Goal: Find specific page/section: Find specific page/section

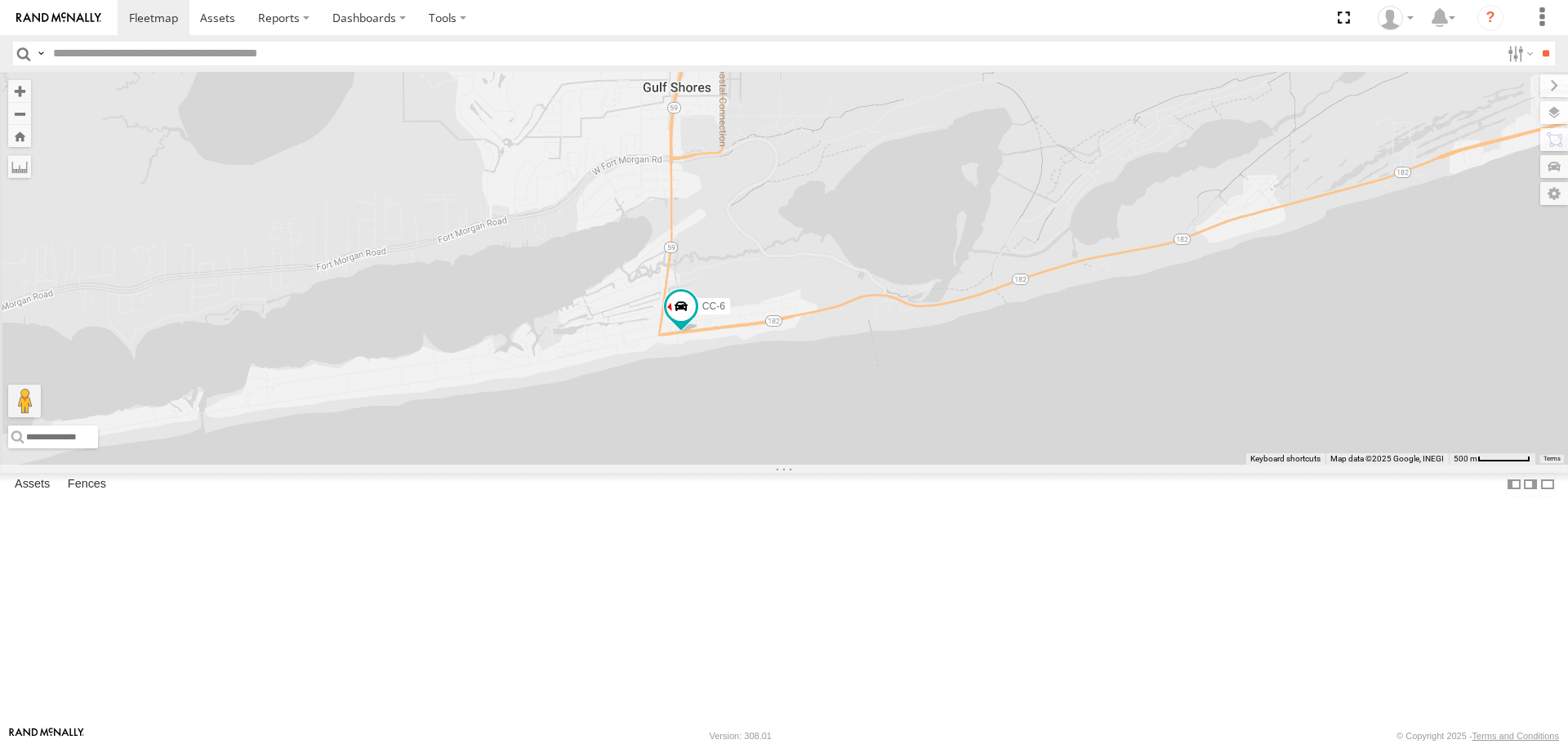
drag, startPoint x: 701, startPoint y: 340, endPoint x: 907, endPoint y: 517, distance: 271.6
click at [907, 464] on div "CAR HAULER TRAILER CC-6" at bounding box center [784, 268] width 1568 height 392
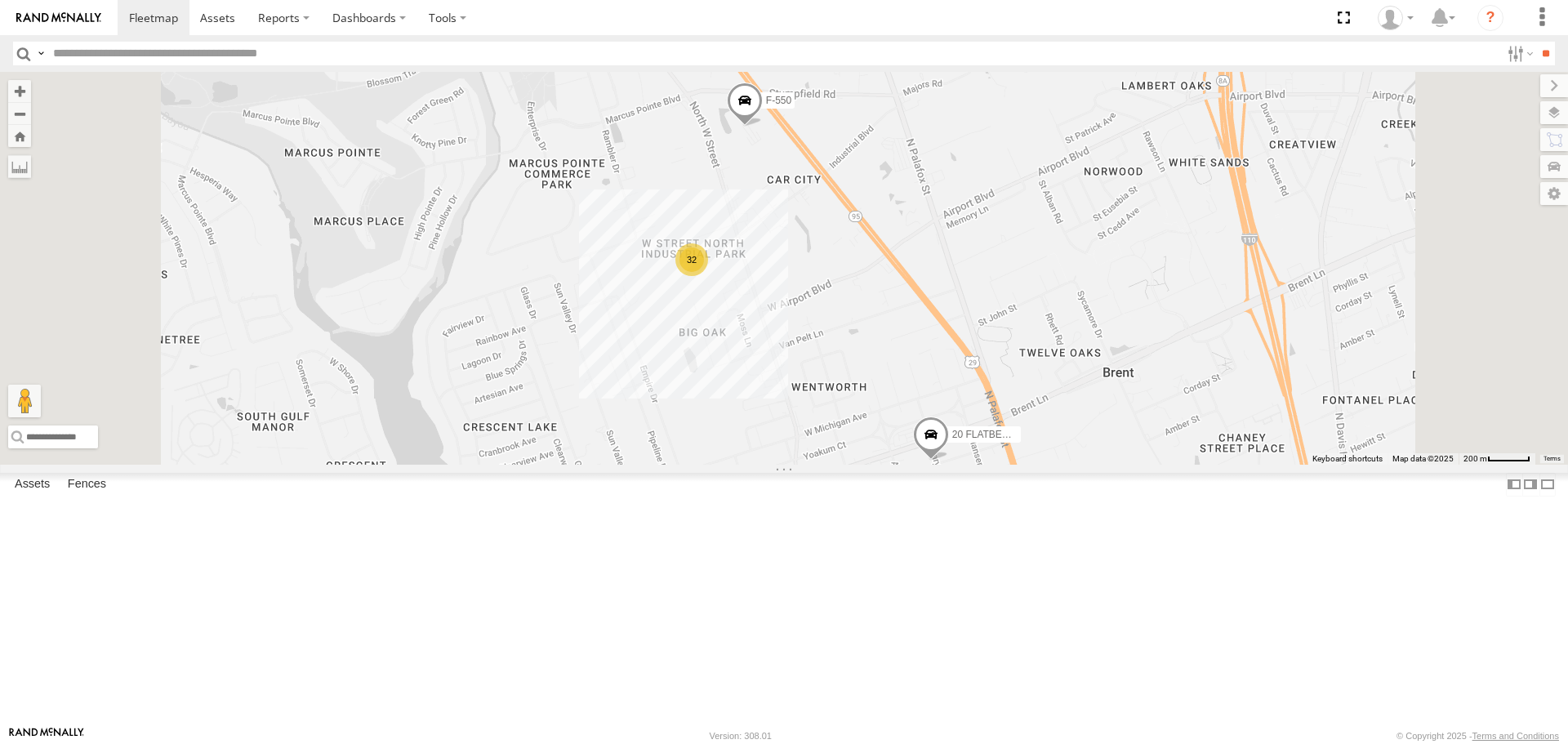
drag, startPoint x: 918, startPoint y: 232, endPoint x: 913, endPoint y: 319, distance: 87.1
click at [913, 319] on div "CAR HAULER TRAILER [PERSON_NAME] S-40 BOOM LIFT CS-3 20 FLATBED TRAILER F-550 32" at bounding box center [784, 268] width 1568 height 392
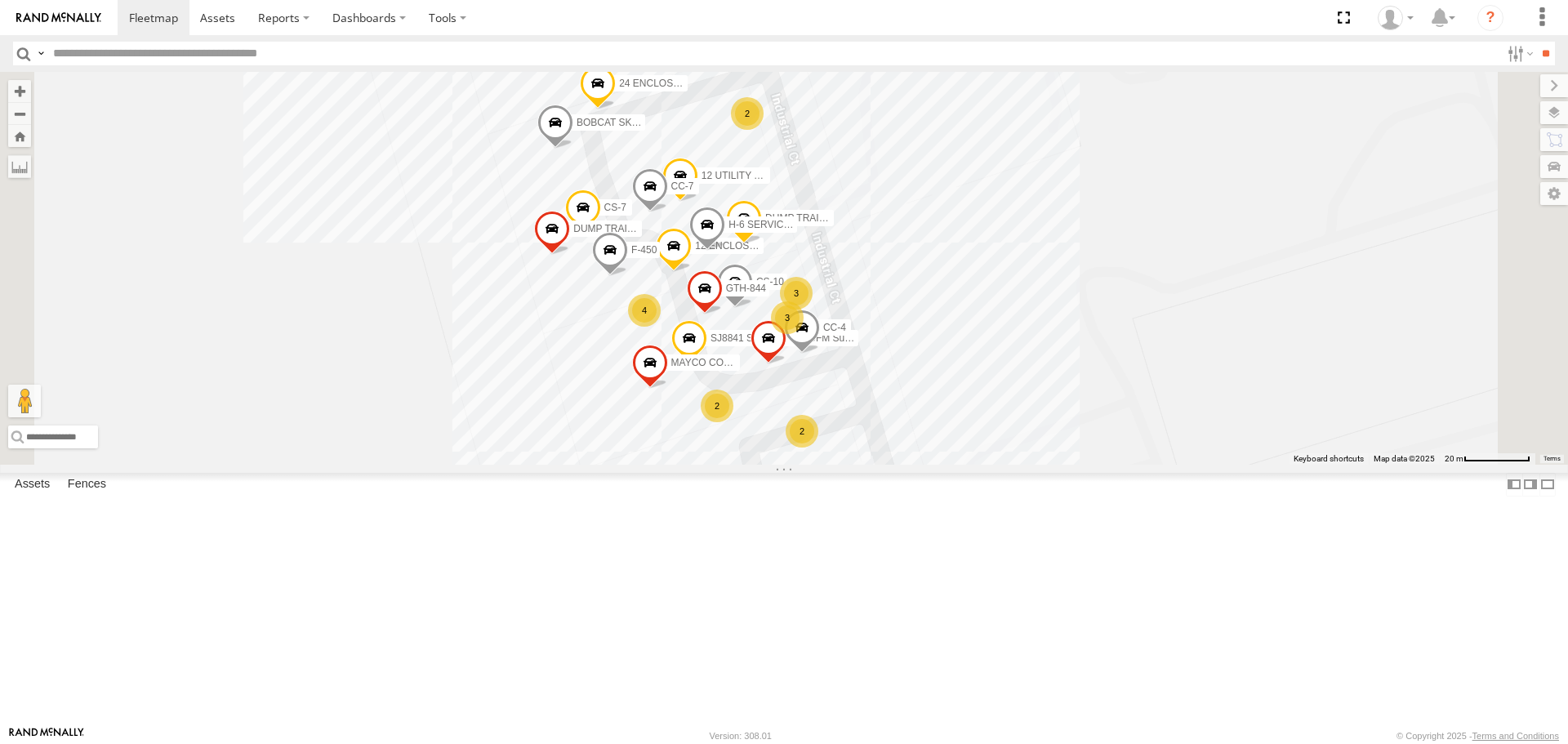
drag, startPoint x: 1104, startPoint y: 557, endPoint x: 1111, endPoint y: 461, distance: 96.3
click at [1111, 461] on div "CAR HAULER TRAILER [PERSON_NAME] S-40 BOOM LIFT CS-3 20 FLATBED TRAILER F-550 3…" at bounding box center [784, 268] width 1568 height 392
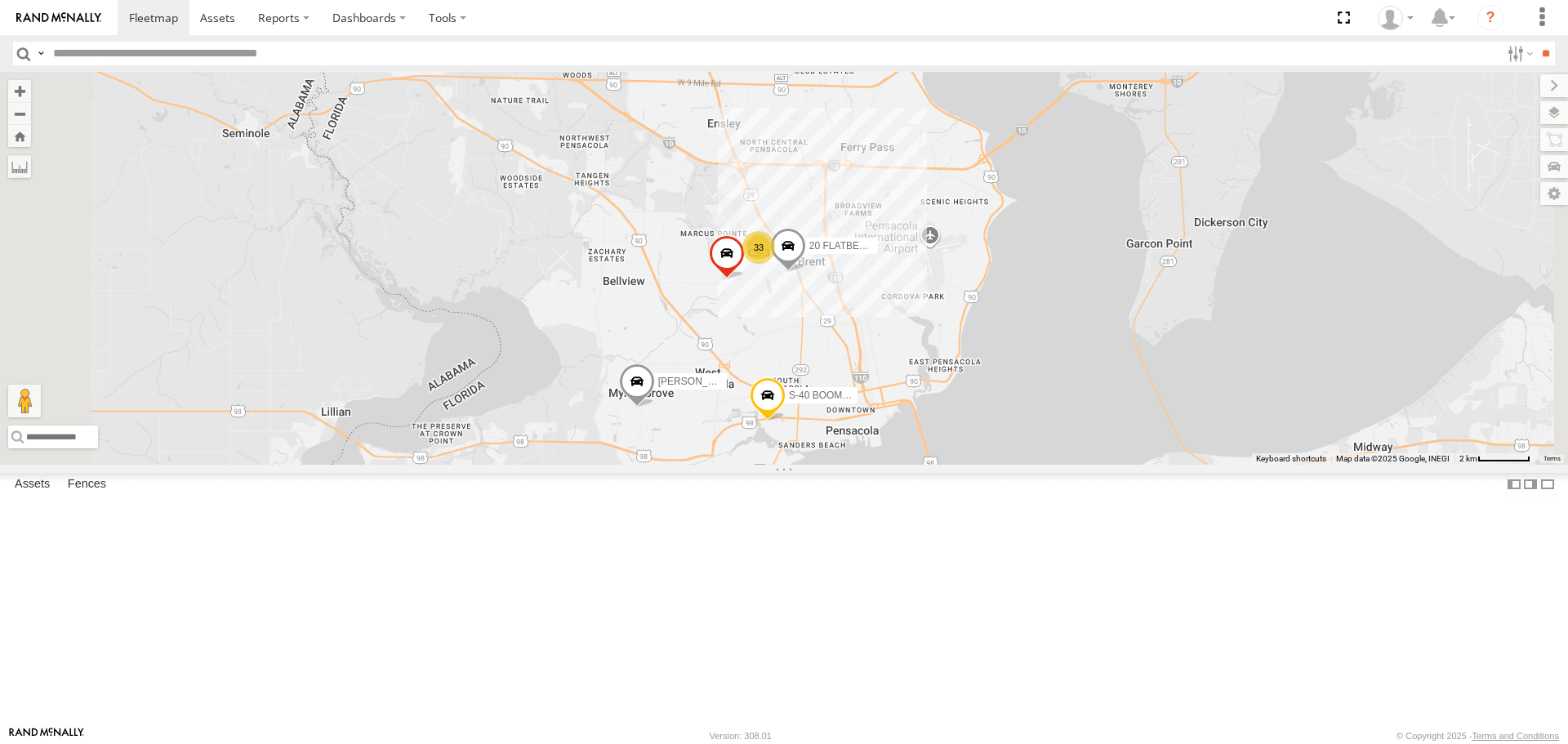
drag, startPoint x: 907, startPoint y: 584, endPoint x: 953, endPoint y: 248, distance: 339.1
click at [953, 248] on div "CS-3 20 FLATBED TRAILER [PERSON_NAME] S-40 BOOM LIFT 33" at bounding box center [784, 268] width 1568 height 392
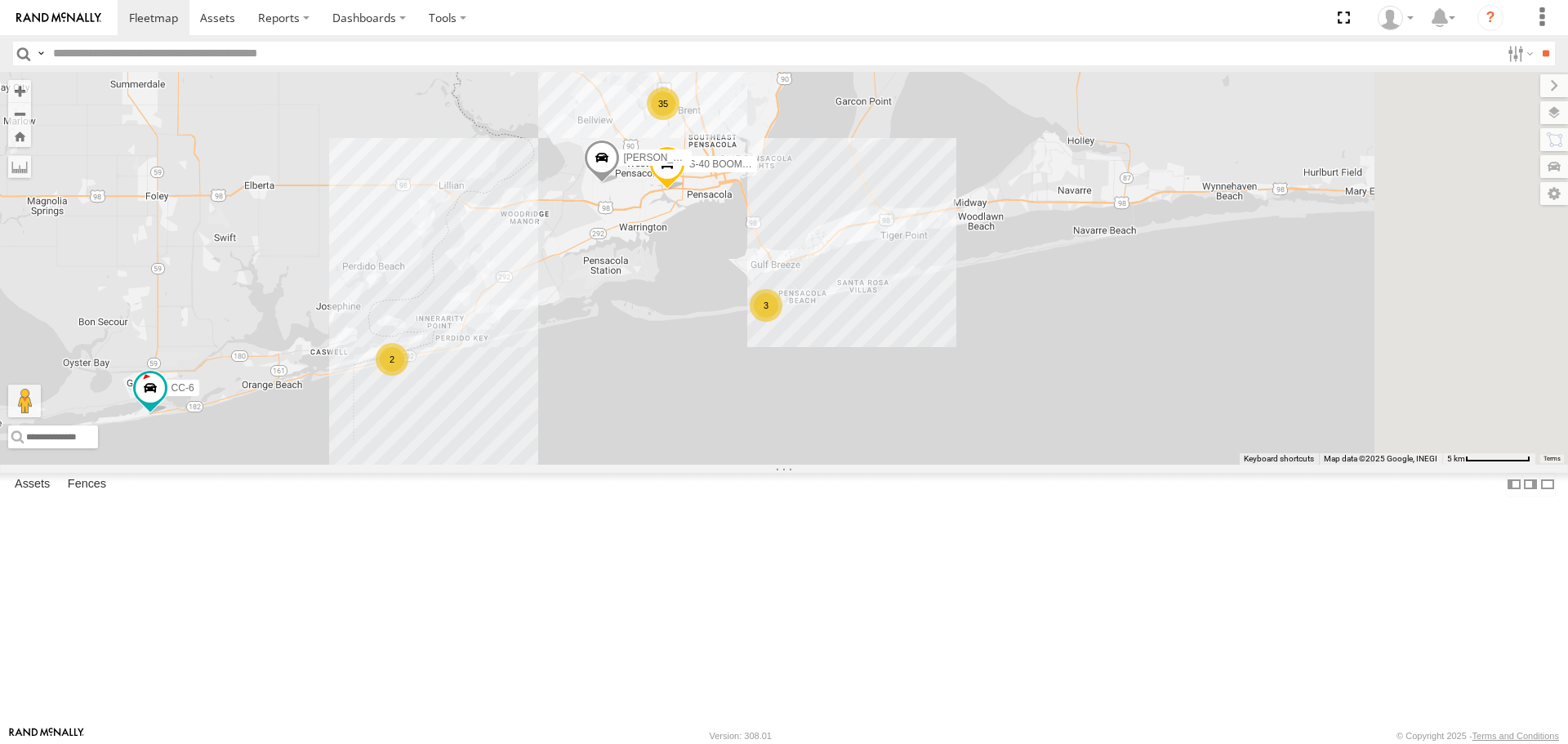
drag, startPoint x: 1196, startPoint y: 323, endPoint x: 1073, endPoint y: 512, distance: 225.5
click at [1073, 464] on div "[PERSON_NAME] S-40 BOOM LIFT 35 3 2 CC-6" at bounding box center [784, 268] width 1568 height 392
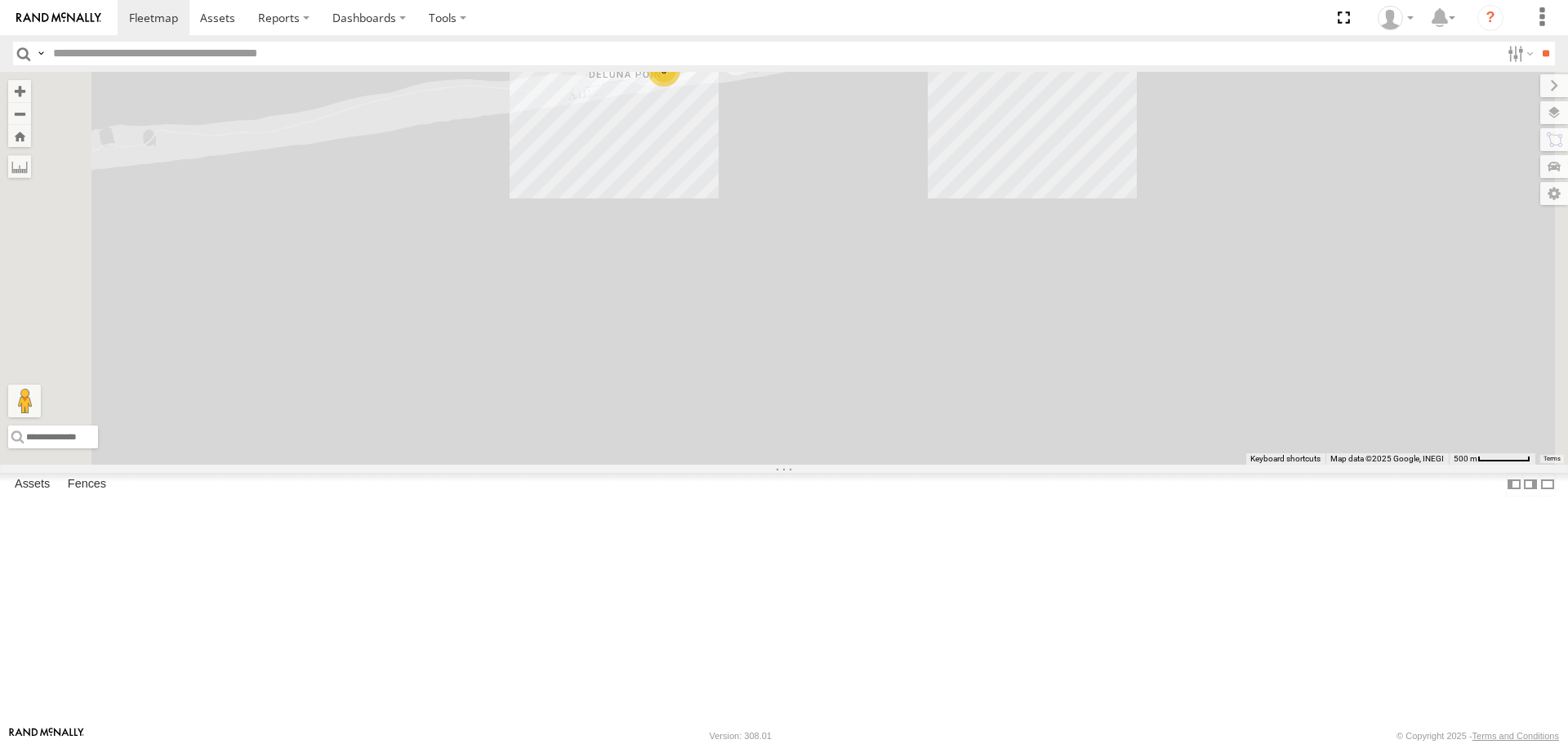
drag, startPoint x: 978, startPoint y: 293, endPoint x: 1033, endPoint y: 537, distance: 250.1
click at [1033, 464] on div "[PERSON_NAME] S-40 BOOM LIFT CC-6 3" at bounding box center [784, 268] width 1568 height 392
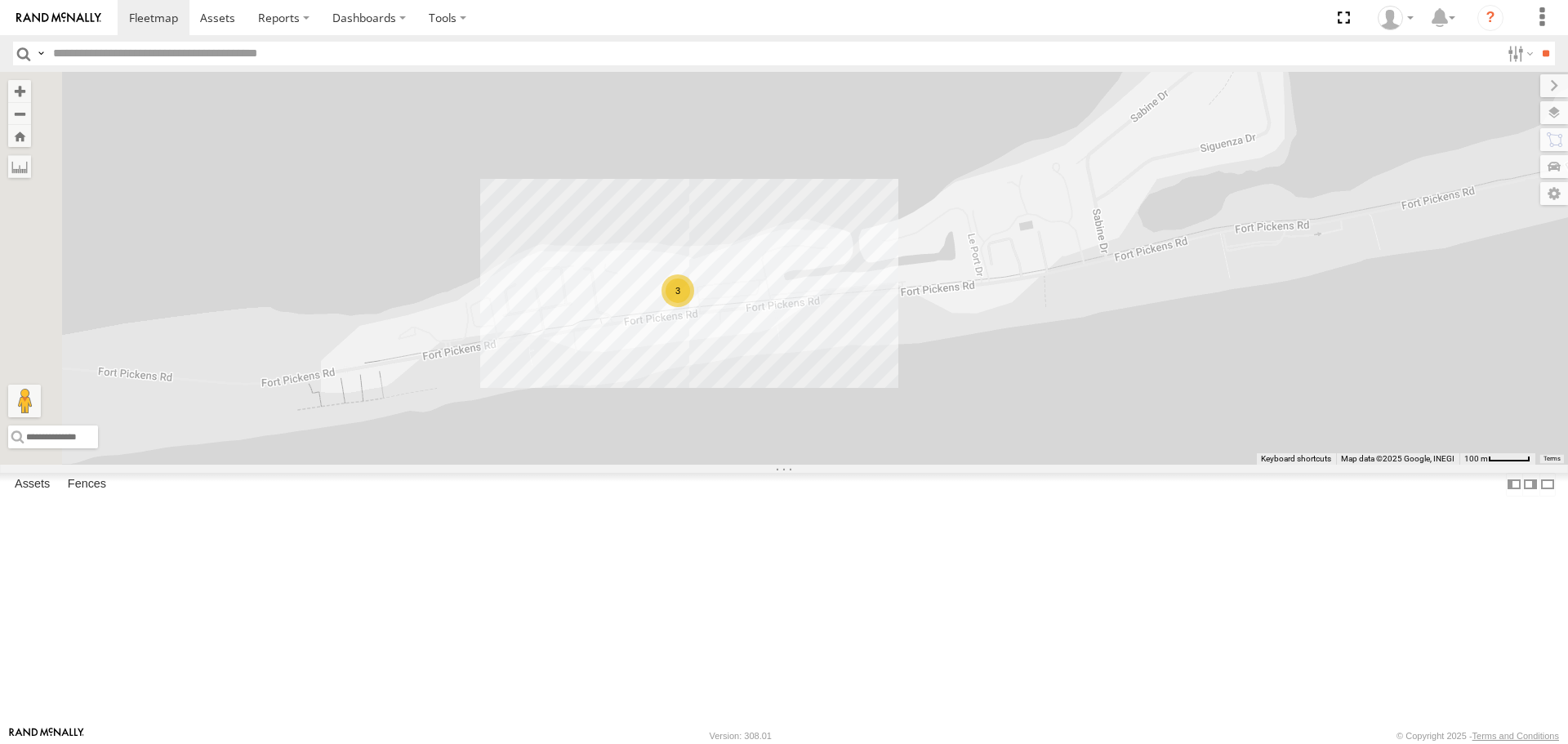
drag, startPoint x: 716, startPoint y: 258, endPoint x: 973, endPoint y: 456, distance: 324.4
click at [973, 456] on div "[PERSON_NAME] S-40 BOOM LIFT CC-6 3" at bounding box center [784, 268] width 1568 height 392
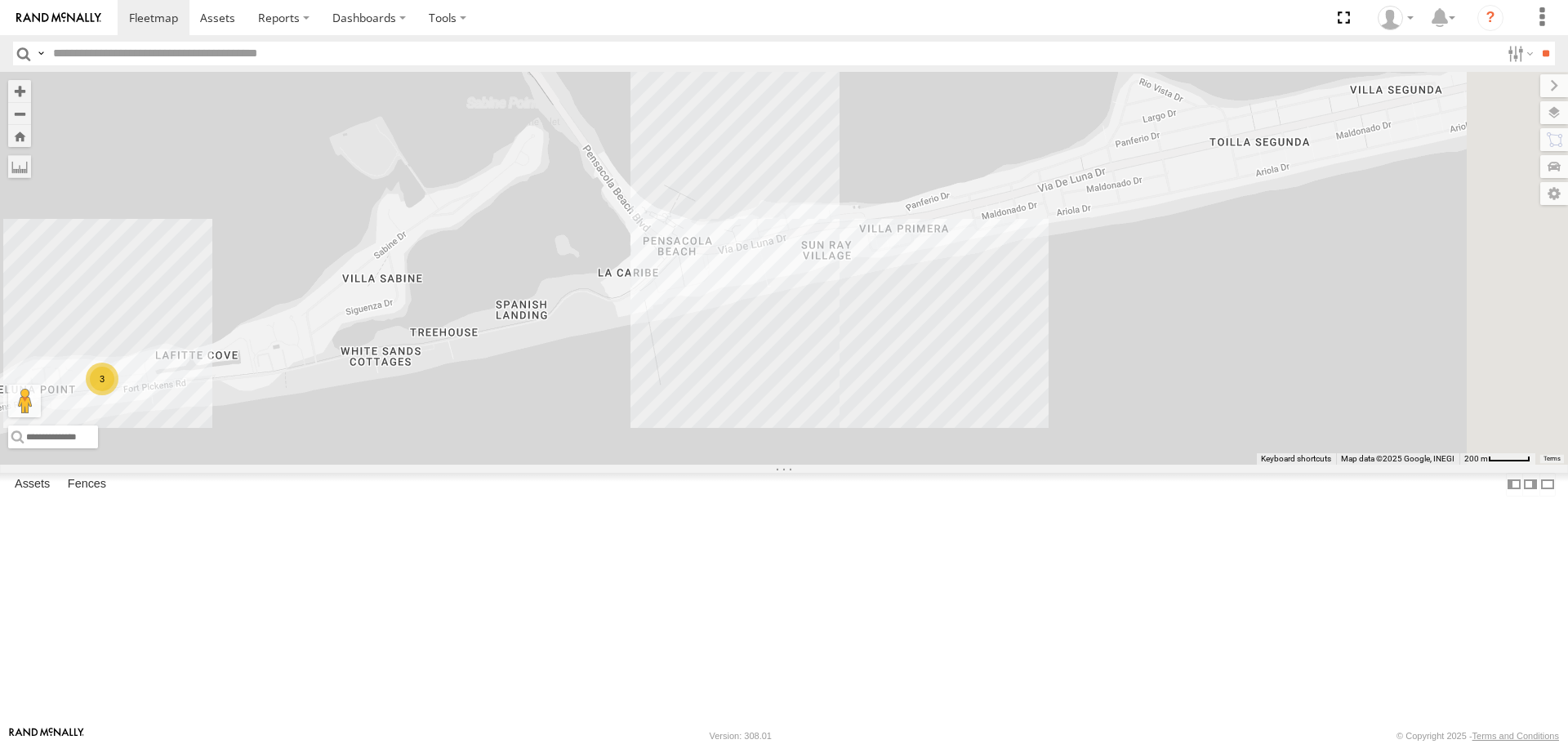
drag, startPoint x: 1449, startPoint y: 445, endPoint x: 684, endPoint y: 494, distance: 766.6
click at [688, 464] on div "[PERSON_NAME] S-40 BOOM LIFT CC-6 3" at bounding box center [784, 268] width 1568 height 392
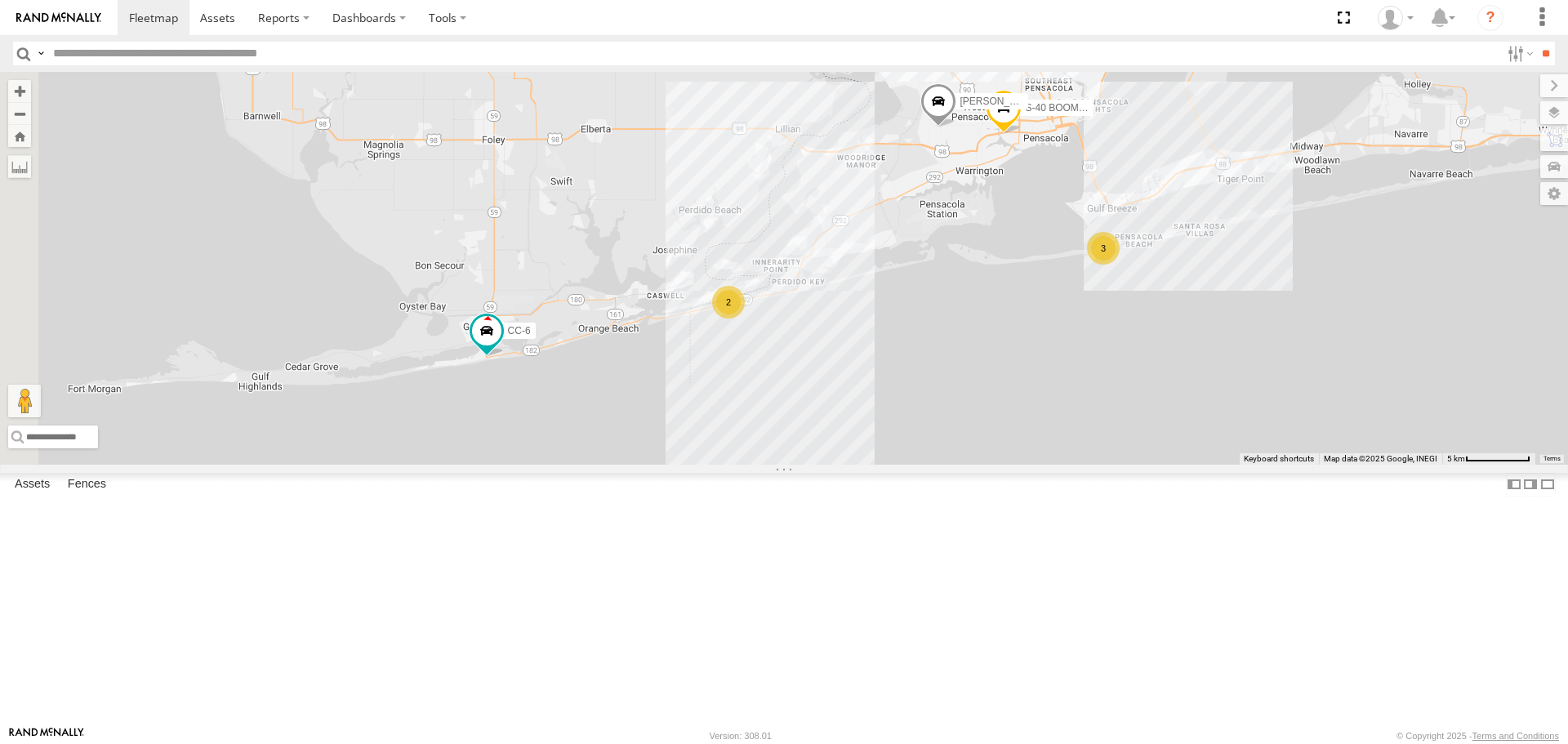
drag, startPoint x: 616, startPoint y: 458, endPoint x: 1048, endPoint y: 422, distance: 433.5
click at [1048, 422] on div "[PERSON_NAME] S-40 BOOM LIFT CC-6 35 3 2" at bounding box center [784, 268] width 1568 height 392
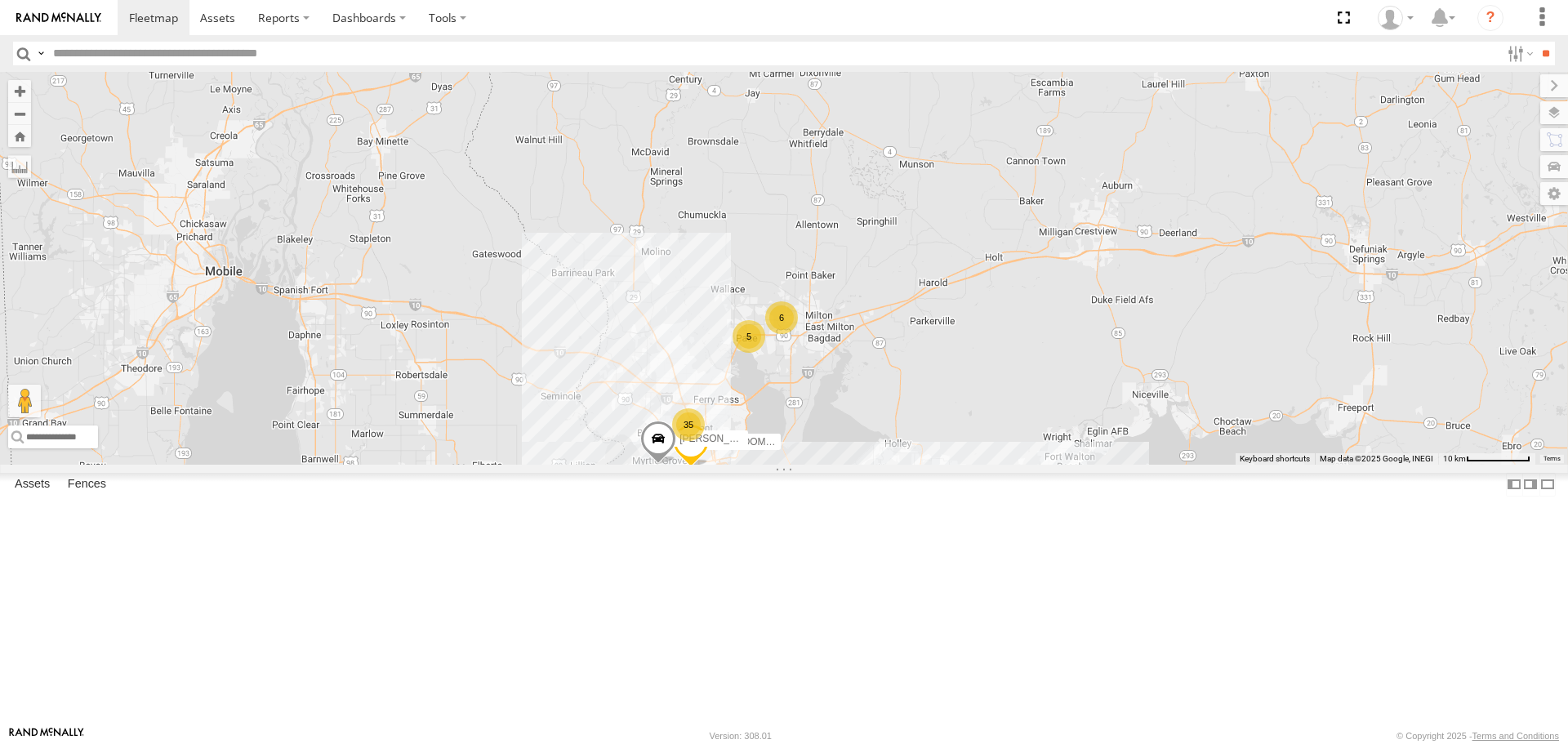
drag, startPoint x: 1030, startPoint y: 301, endPoint x: 871, endPoint y: 566, distance: 309.0
click at [676, 465] on span at bounding box center [658, 442] width 36 height 45
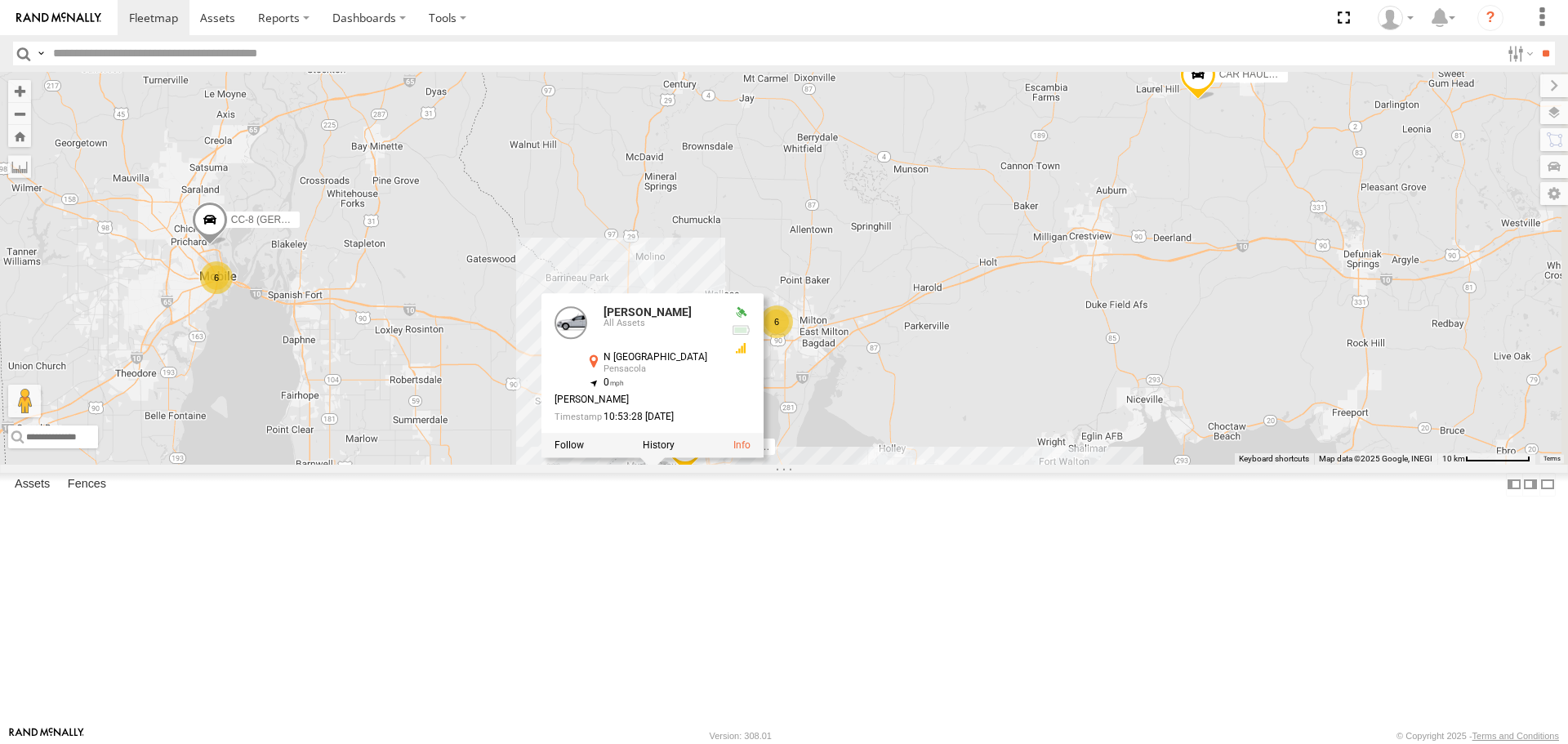
click at [1069, 464] on div "[PERSON_NAME] S-40 BOOM LIFT CC-6 35 6 6 3 5 2 [PERSON_NAME] All Assets [STREET…" at bounding box center [784, 268] width 1568 height 392
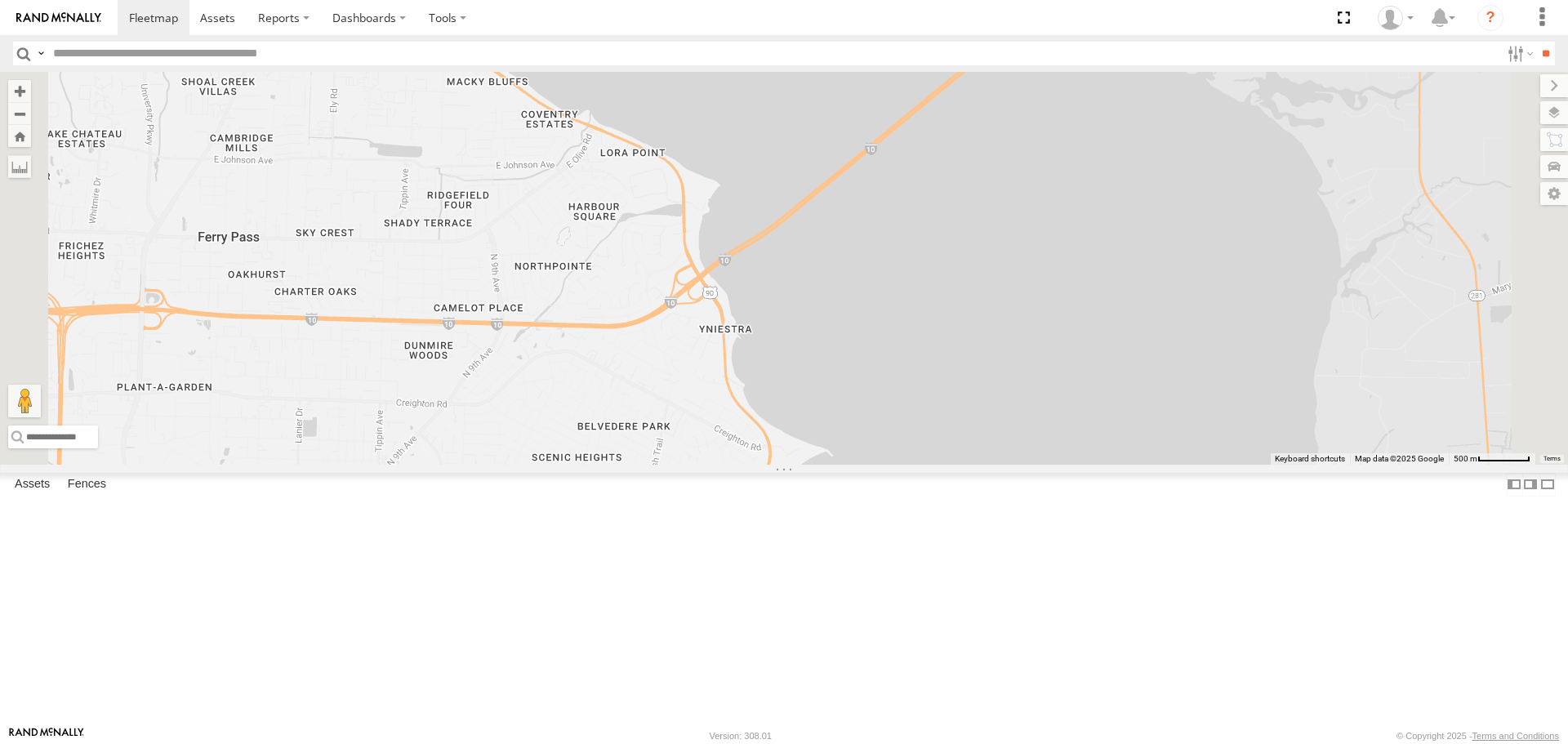
drag, startPoint x: 943, startPoint y: 304, endPoint x: 881, endPoint y: 541, distance: 245.0
click at [881, 464] on div "[PERSON_NAME] S-40 BOOM LIFT CC-6 CAR HAULER TRAILER CC-8 (GERMAN)" at bounding box center [784, 268] width 1568 height 392
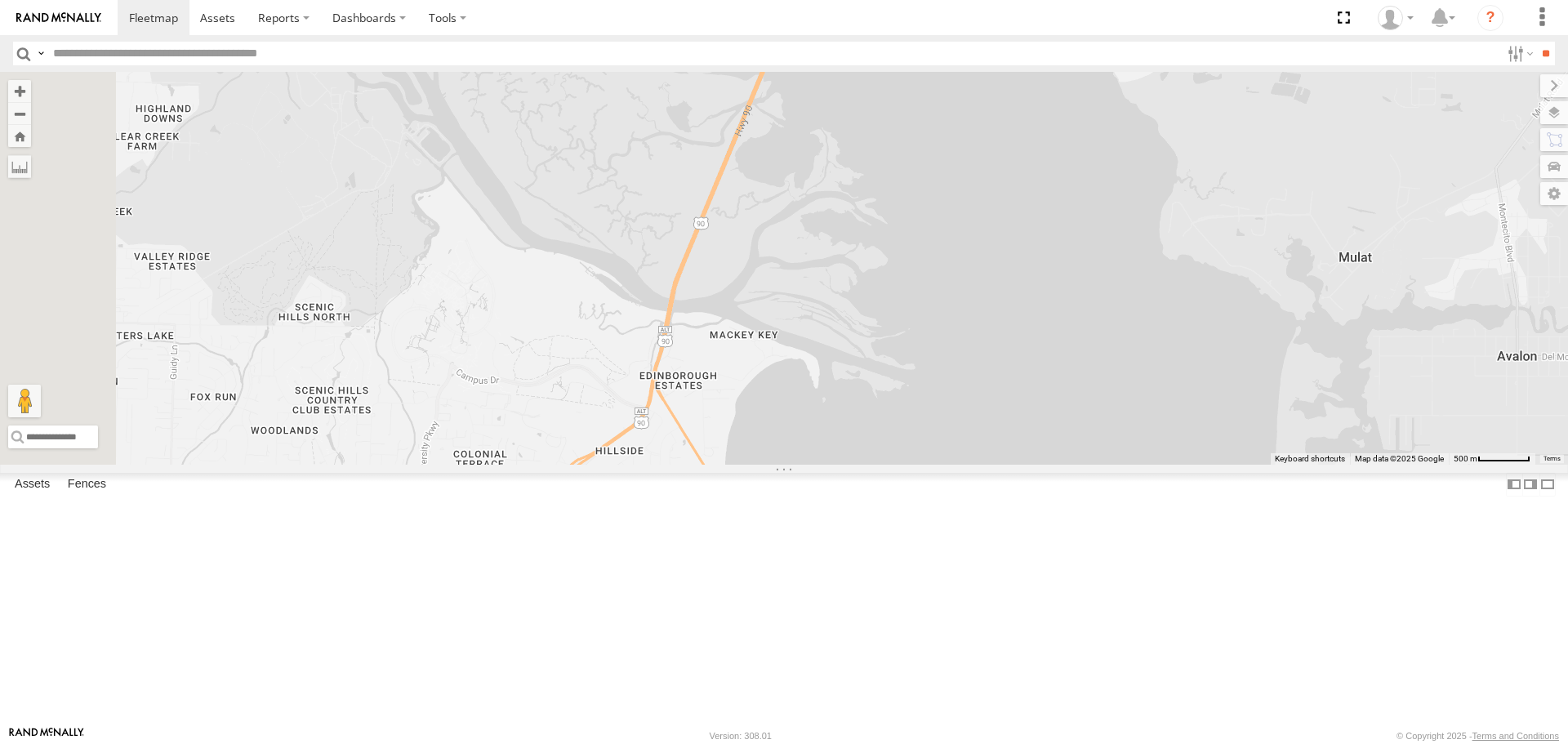
drag, startPoint x: 744, startPoint y: 195, endPoint x: 1023, endPoint y: 700, distance: 576.9
click at [1023, 464] on div "[PERSON_NAME] S-40 BOOM LIFT CC-6 CAR HAULER TRAILER CC-8 (GERMAN)" at bounding box center [784, 268] width 1568 height 392
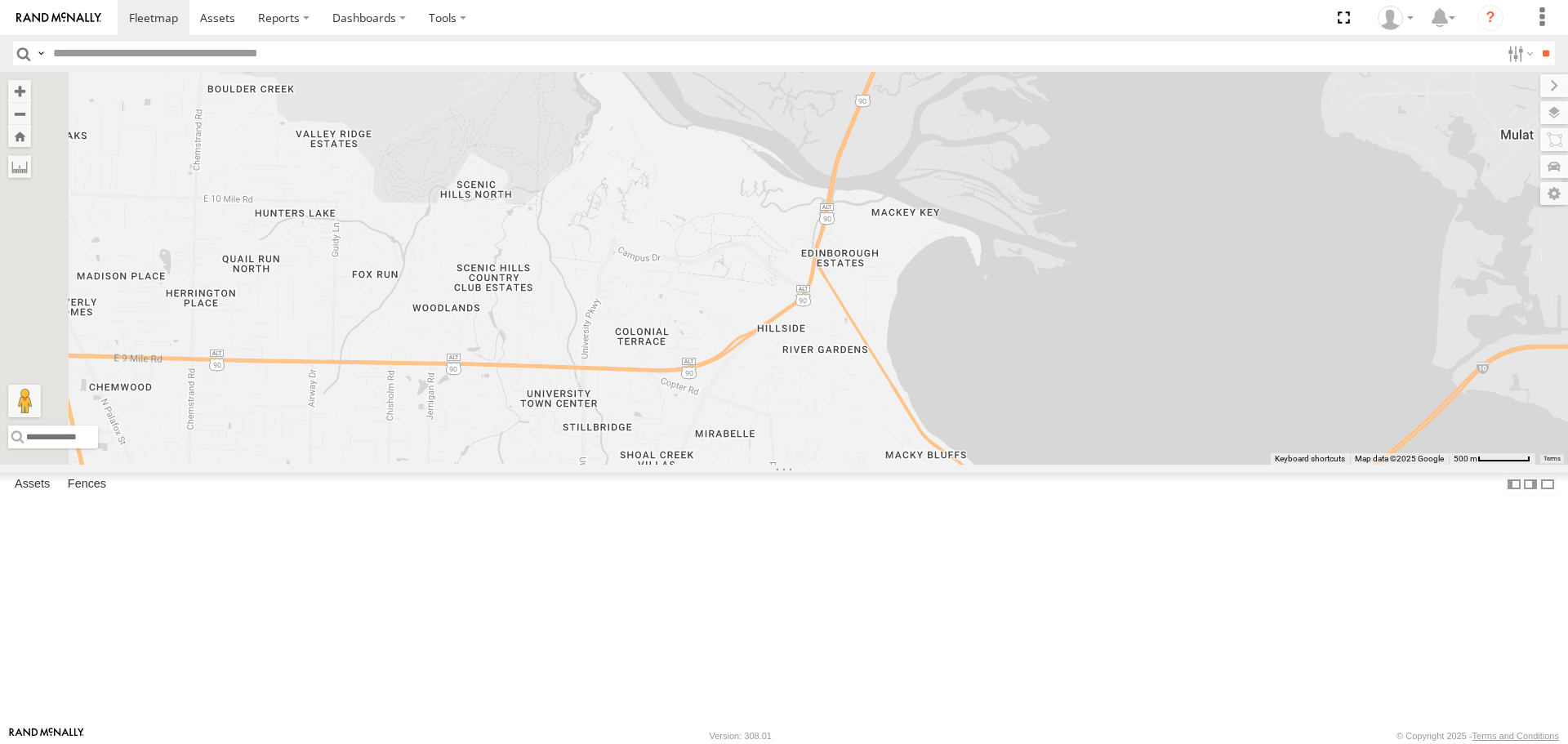
drag, startPoint x: 853, startPoint y: 640, endPoint x: 955, endPoint y: 293, distance: 361.7
click at [958, 328] on div "[PERSON_NAME] S-40 BOOM LIFT CC-6 CAR HAULER TRAILER CC-8 (GERMAN)" at bounding box center [784, 268] width 1568 height 392
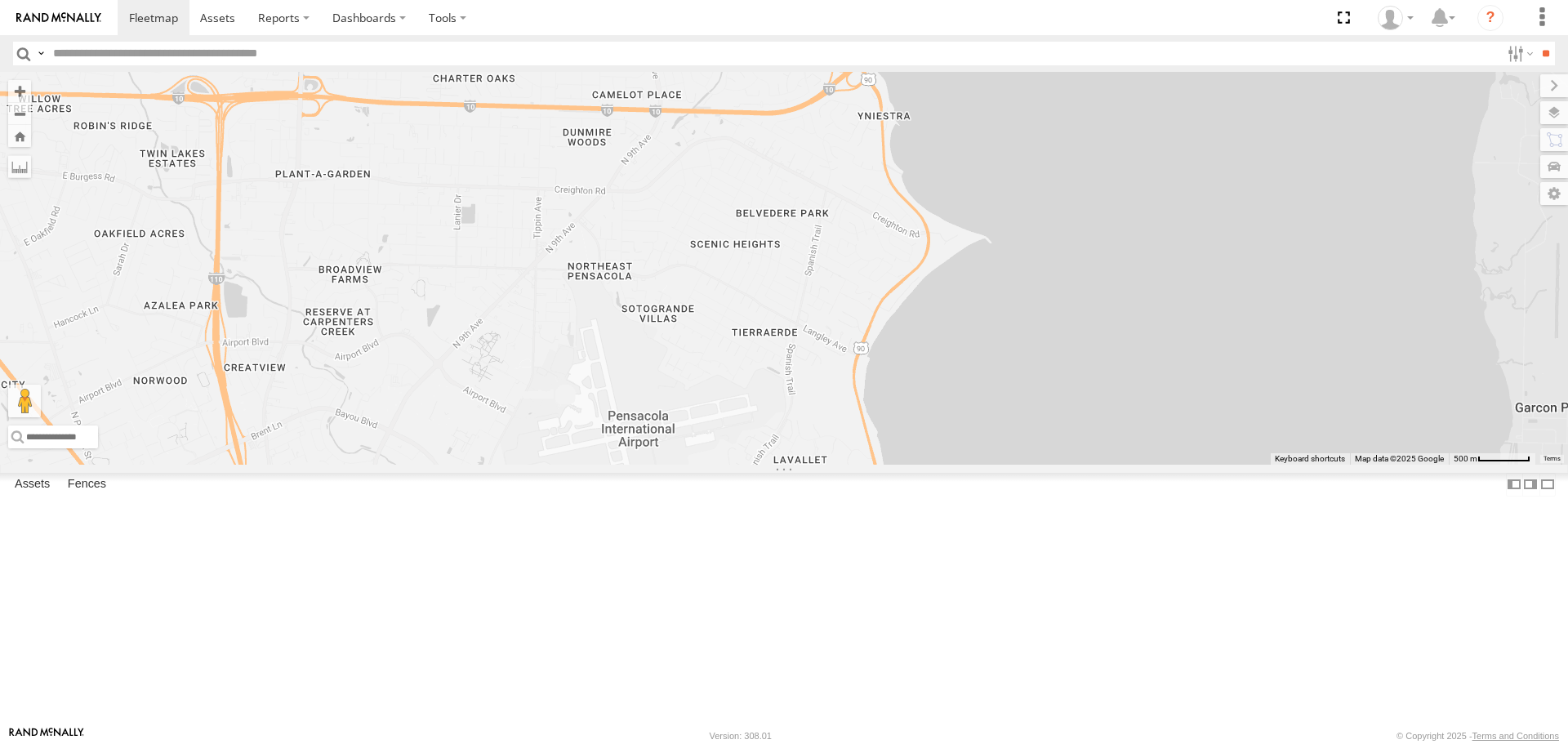
drag, startPoint x: 973, startPoint y: 322, endPoint x: 959, endPoint y: 626, distance: 304.3
click at [959, 464] on div "[PERSON_NAME] S-40 BOOM LIFT CC-6 CAR HAULER TRAILER CC-8 (GERMAN)" at bounding box center [784, 268] width 1568 height 392
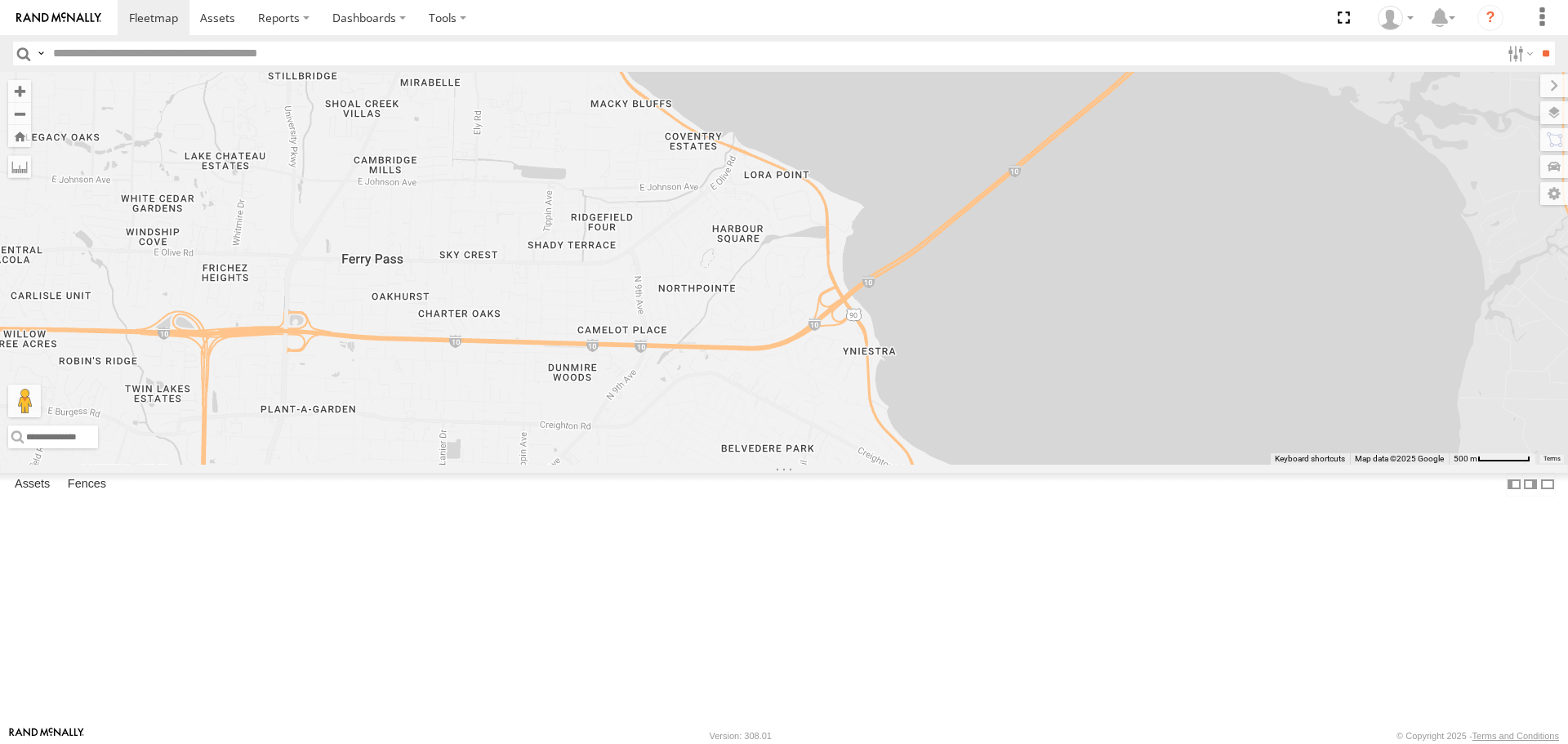
drag, startPoint x: 1021, startPoint y: 195, endPoint x: 1006, endPoint y: 438, distance: 243.5
click at [1006, 438] on div "[PERSON_NAME] S-40 BOOM LIFT CC-6 CAR HAULER TRAILER CC-8 (GERMAN)" at bounding box center [784, 268] width 1568 height 392
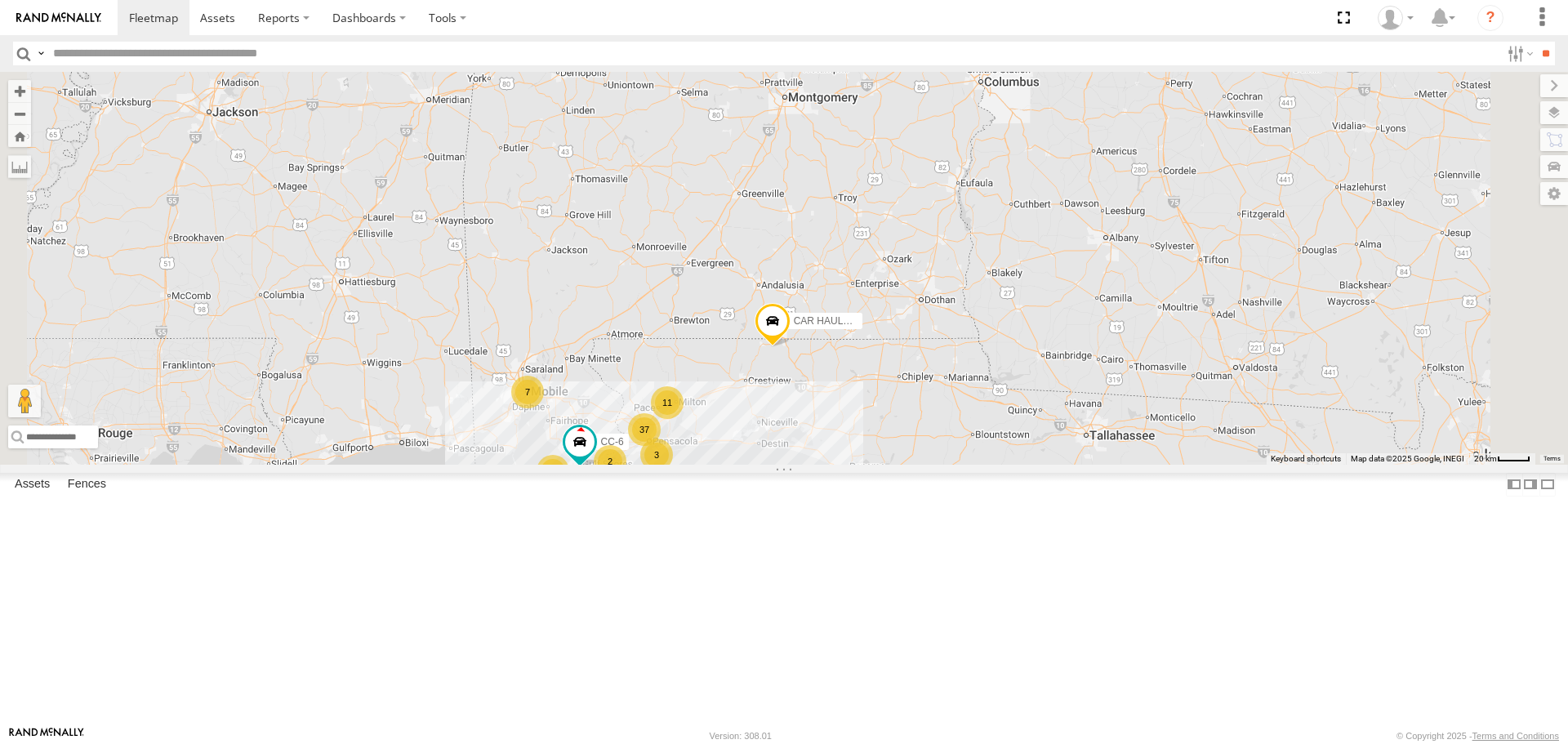
drag, startPoint x: 965, startPoint y: 272, endPoint x: 886, endPoint y: 533, distance: 272.7
click at [886, 464] on div "CC-6 CAR HAULER TRAILER 37 7 6 11 3 2" at bounding box center [784, 268] width 1568 height 392
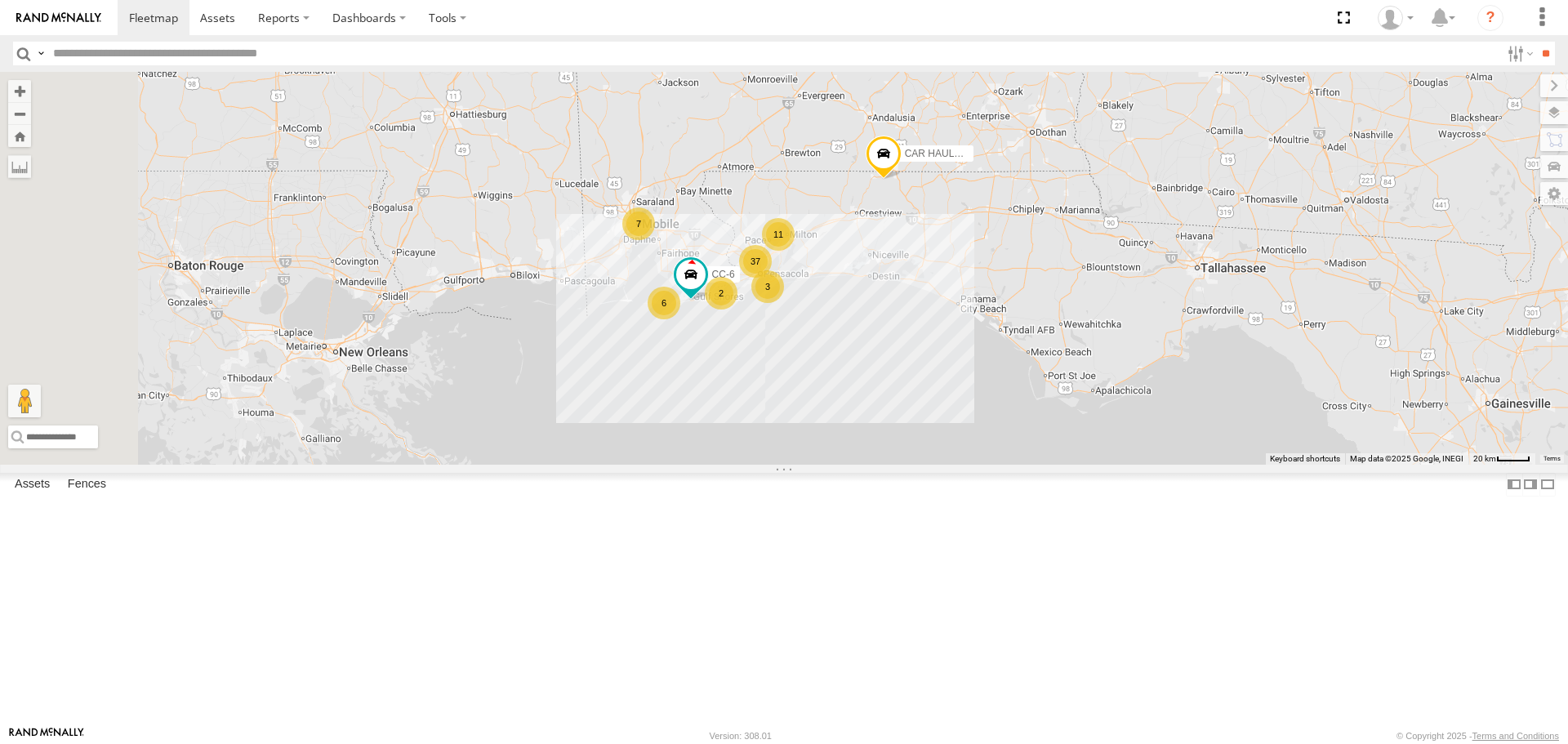
drag, startPoint x: 881, startPoint y: 568, endPoint x: 1001, endPoint y: 384, distance: 219.7
click at [1001, 384] on div "CC-6 CAR HAULER TRAILER 37 7 6 11 3 2" at bounding box center [784, 268] width 1568 height 392
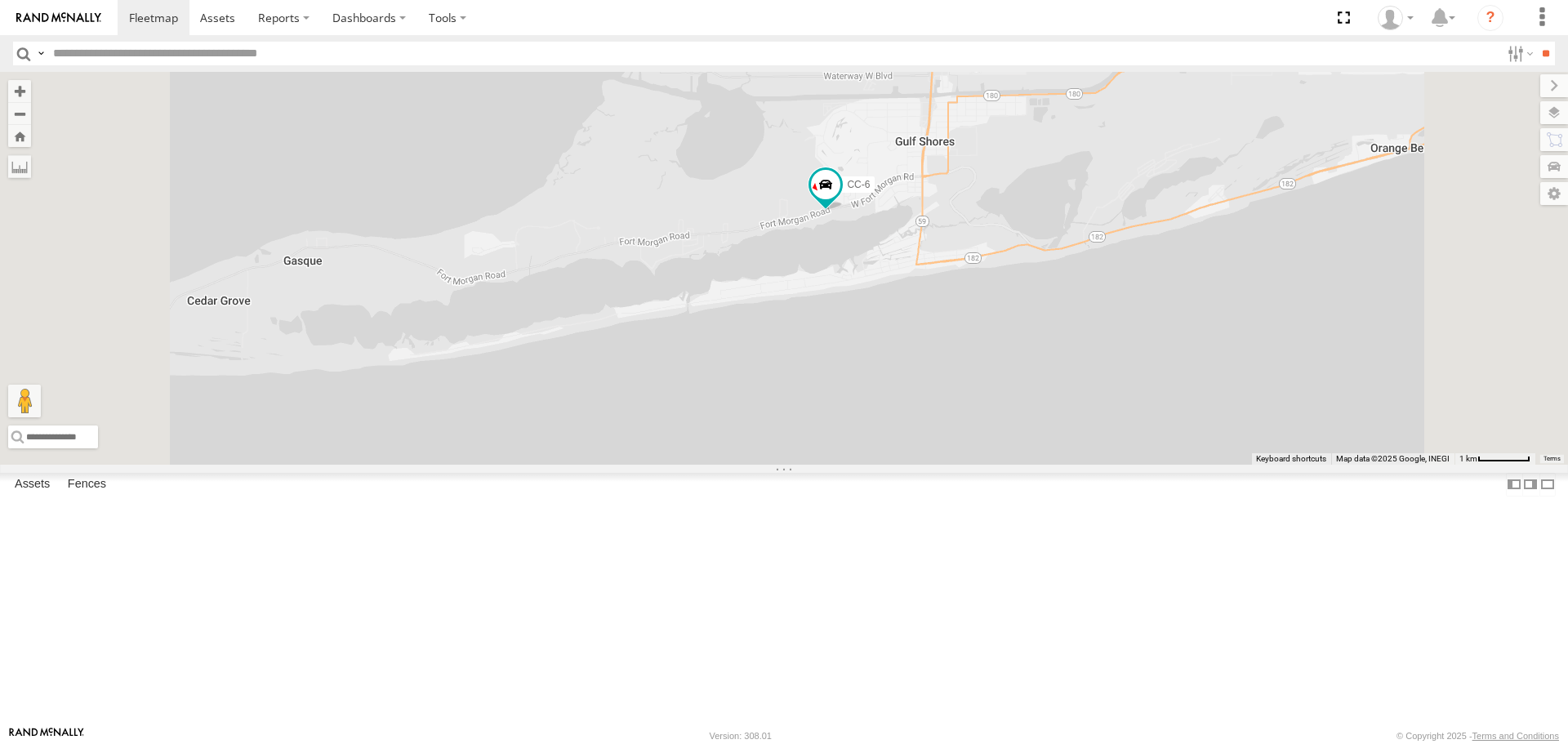
drag, startPoint x: 1011, startPoint y: 288, endPoint x: 942, endPoint y: 615, distance: 334.2
click at [942, 464] on div "CAR HAULER TRAILER CC-6" at bounding box center [784, 268] width 1568 height 392
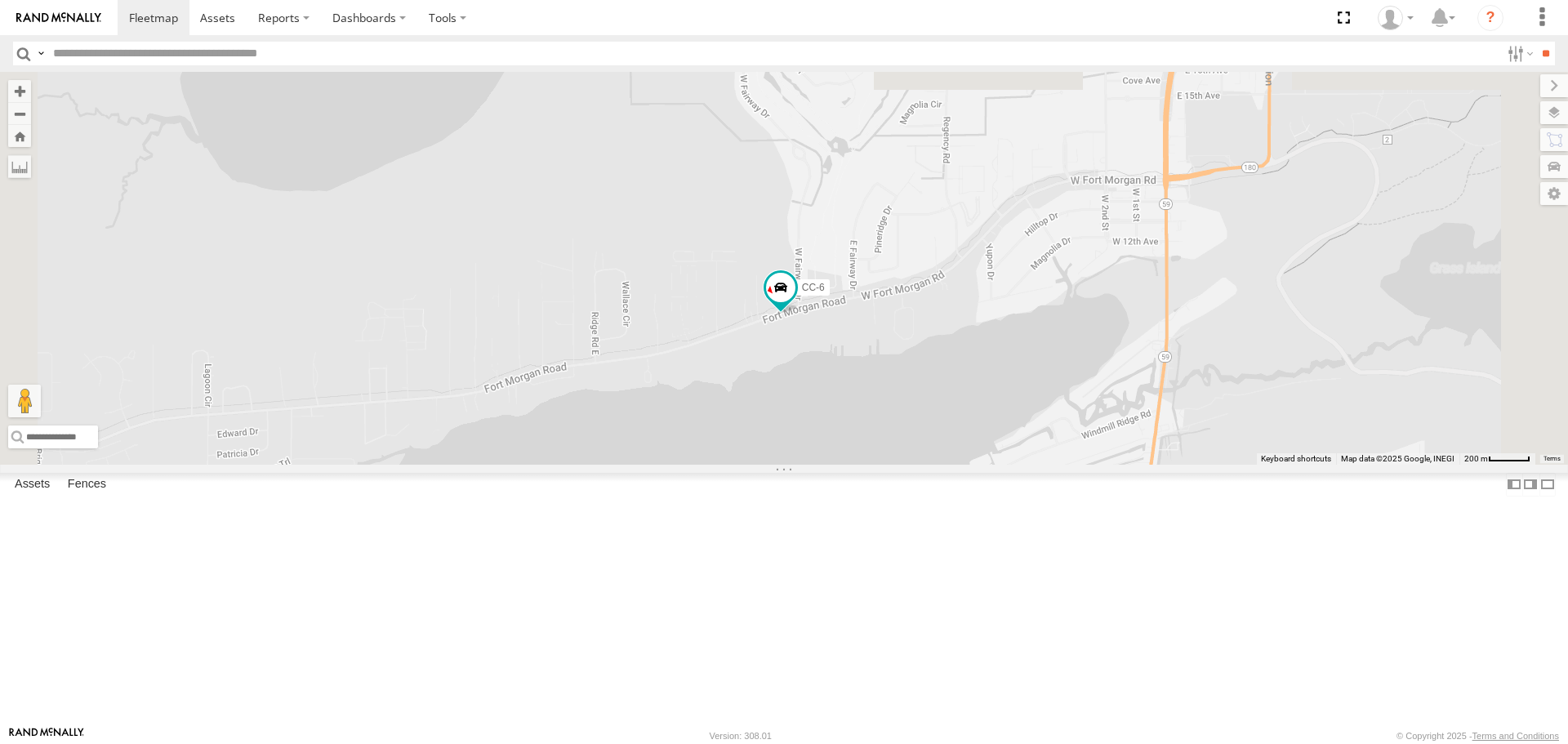
drag, startPoint x: 991, startPoint y: 491, endPoint x: 924, endPoint y: 605, distance: 132.2
click at [924, 464] on div "CAR HAULER TRAILER CC-6" at bounding box center [784, 268] width 1568 height 392
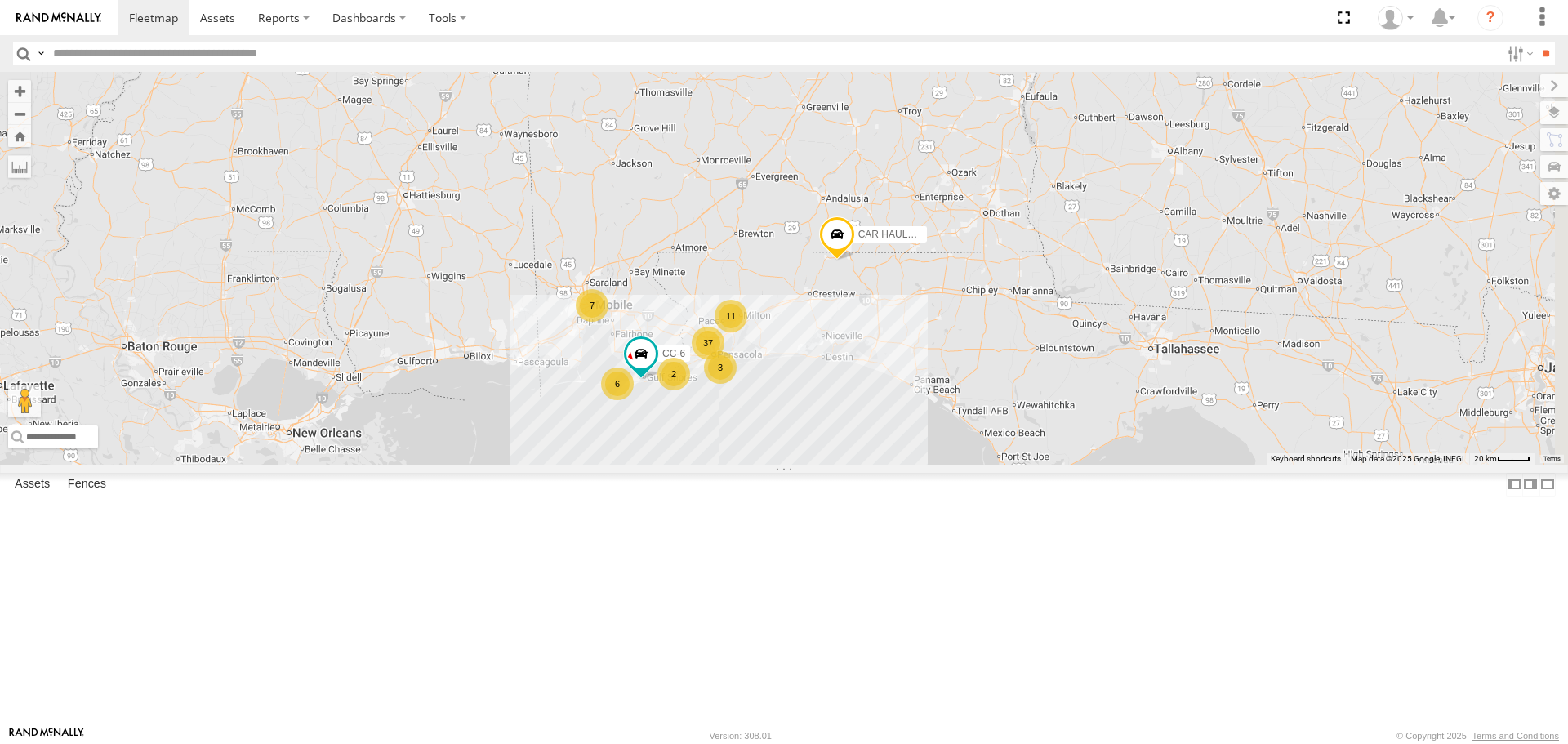
drag, startPoint x: 1100, startPoint y: 417, endPoint x: 967, endPoint y: 494, distance: 153.7
click at [967, 464] on div "CAR HAULER TRAILER 37 7 6 11 3 2 CC-6" at bounding box center [784, 268] width 1568 height 392
